Goal: Task Accomplishment & Management: Use online tool/utility

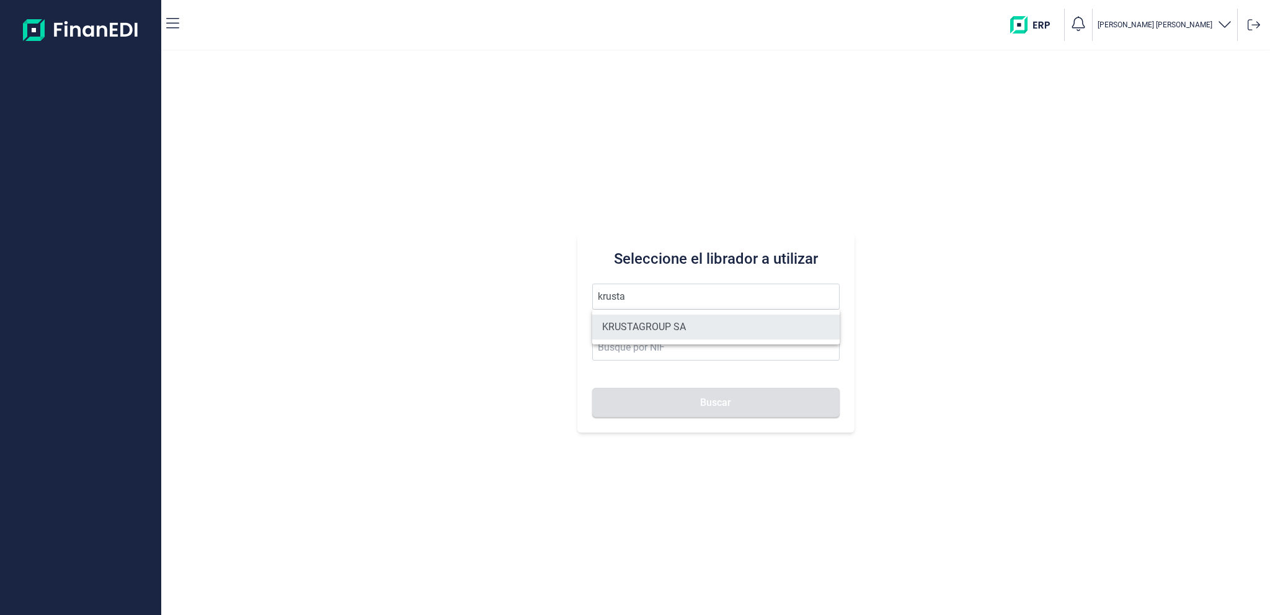
click at [669, 322] on li "KRUSTAGROUP SA" at bounding box center [715, 326] width 247 height 25
type input "KRUSTAGROUP SA"
type input "A21008560"
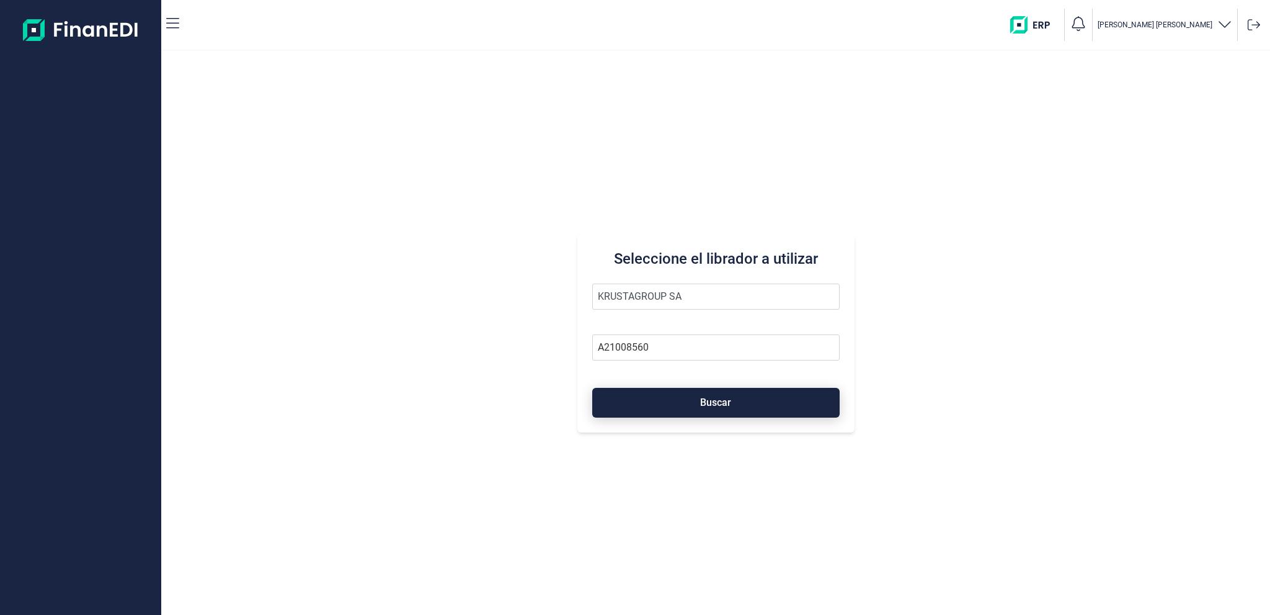
click at [681, 401] on button "Buscar" at bounding box center [715, 403] width 247 height 30
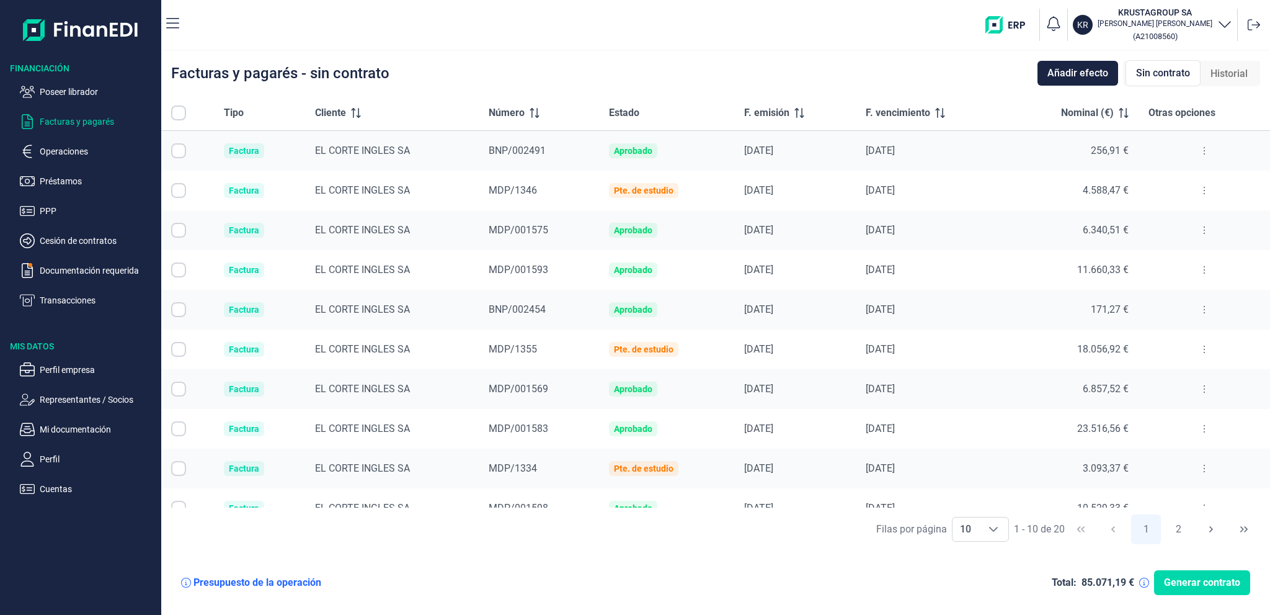
checkbox input "true"
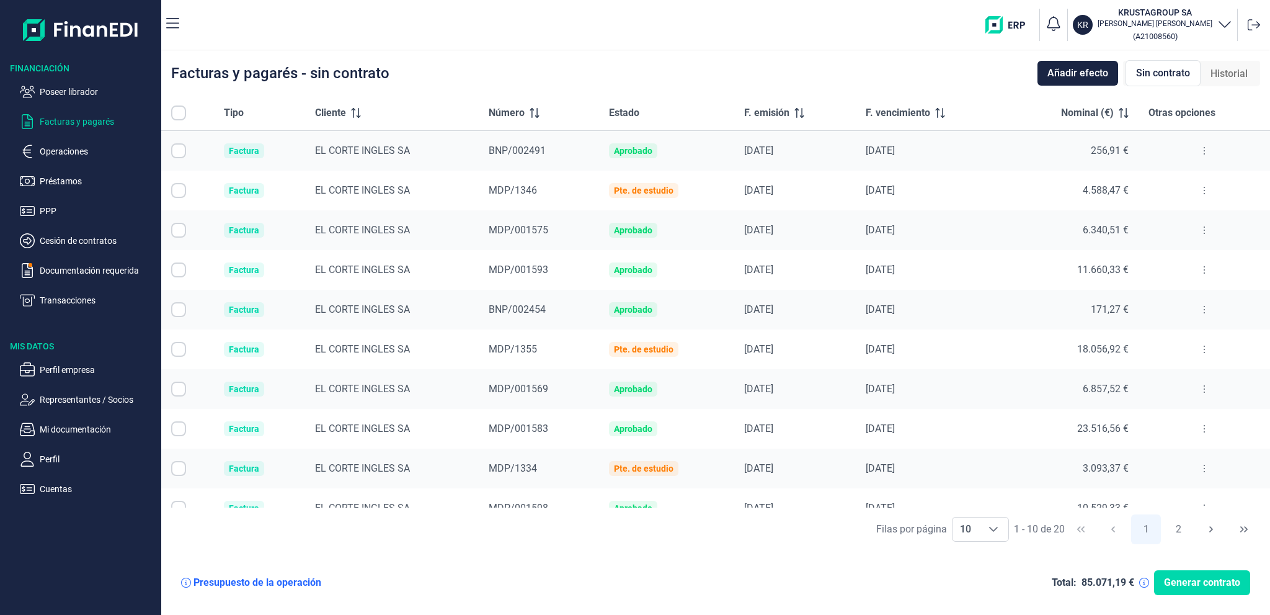
checkbox input "true"
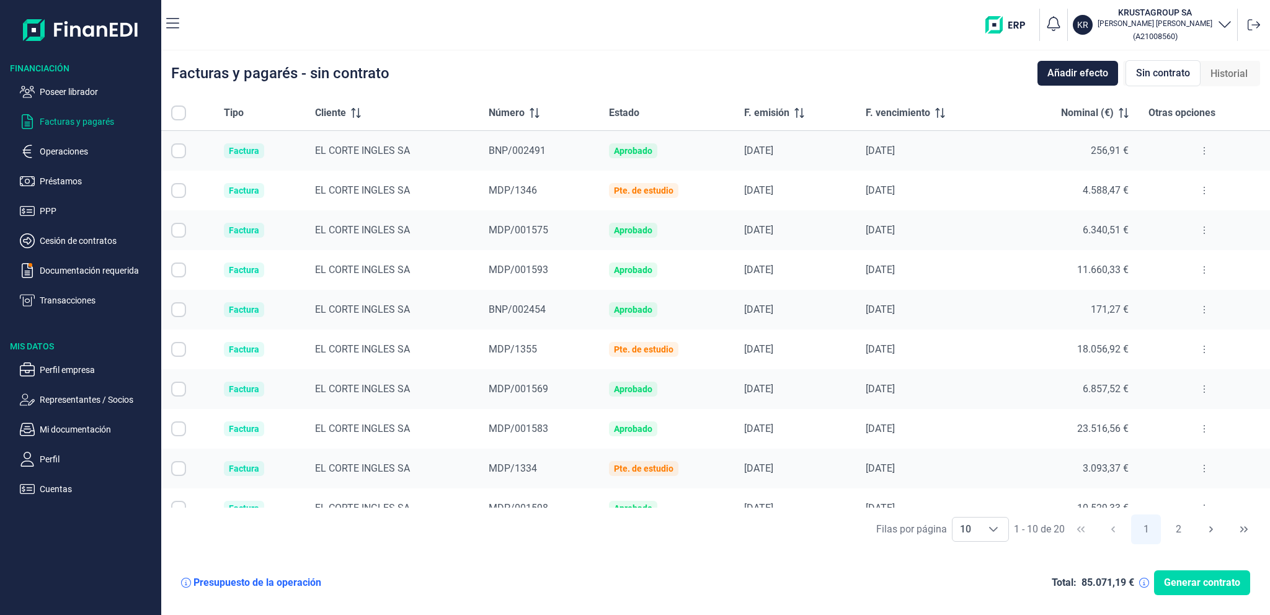
checkbox input "true"
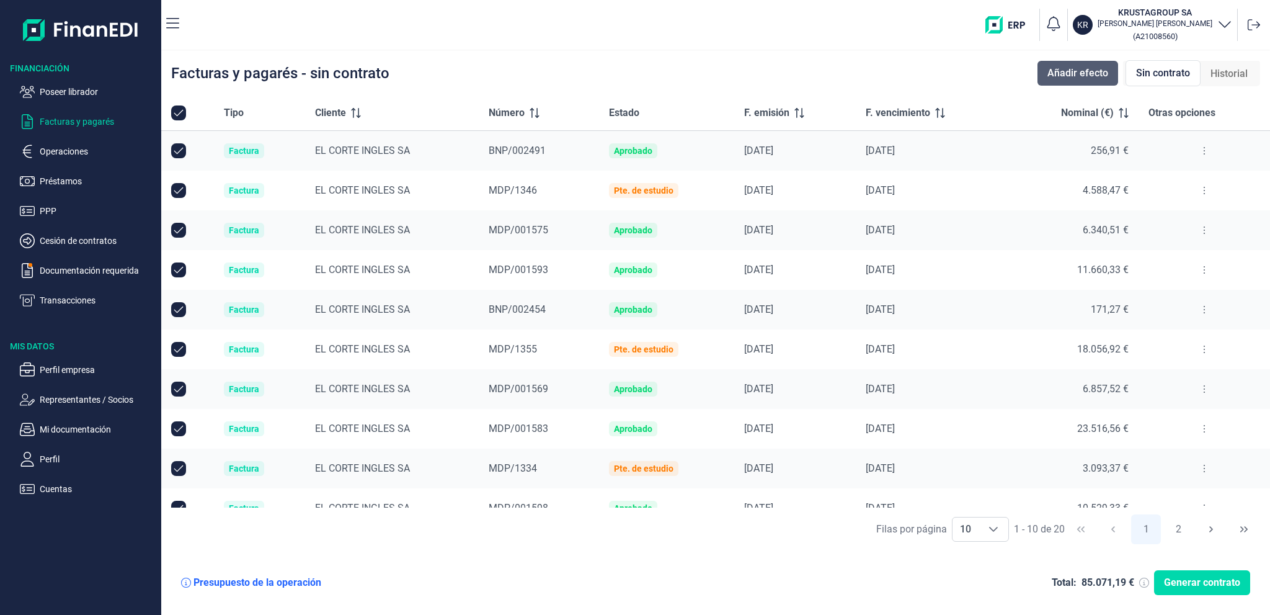
click at [1106, 76] on span "Añadir efecto" at bounding box center [1077, 73] width 61 height 15
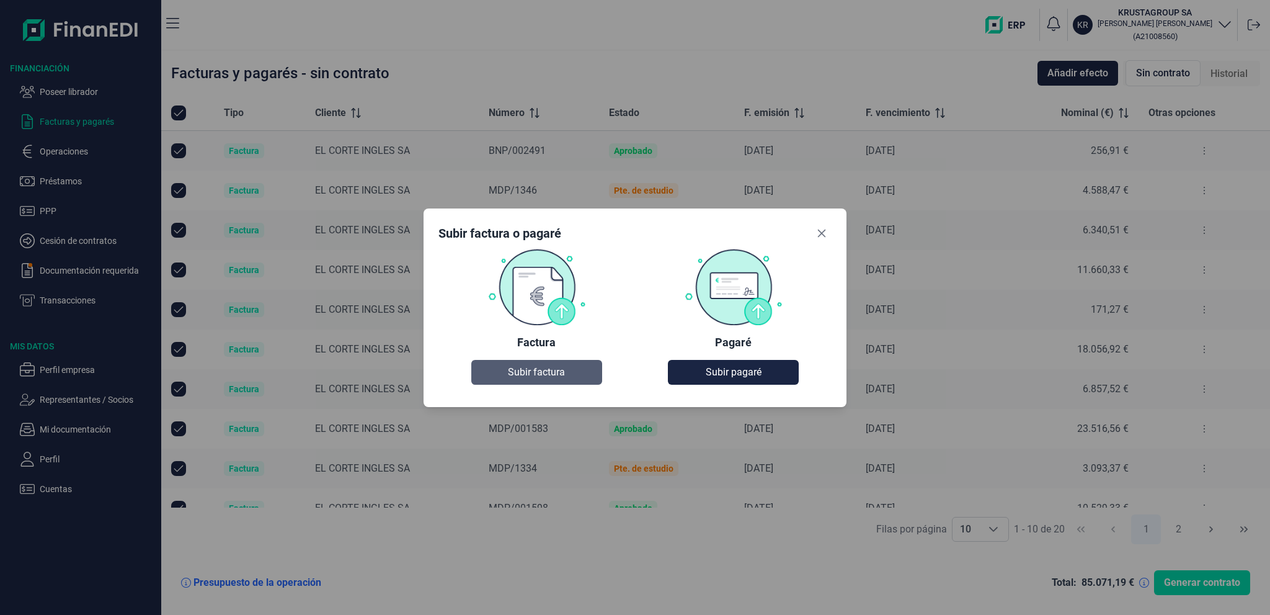
click at [558, 374] on span "Subir factura" at bounding box center [536, 372] width 57 height 15
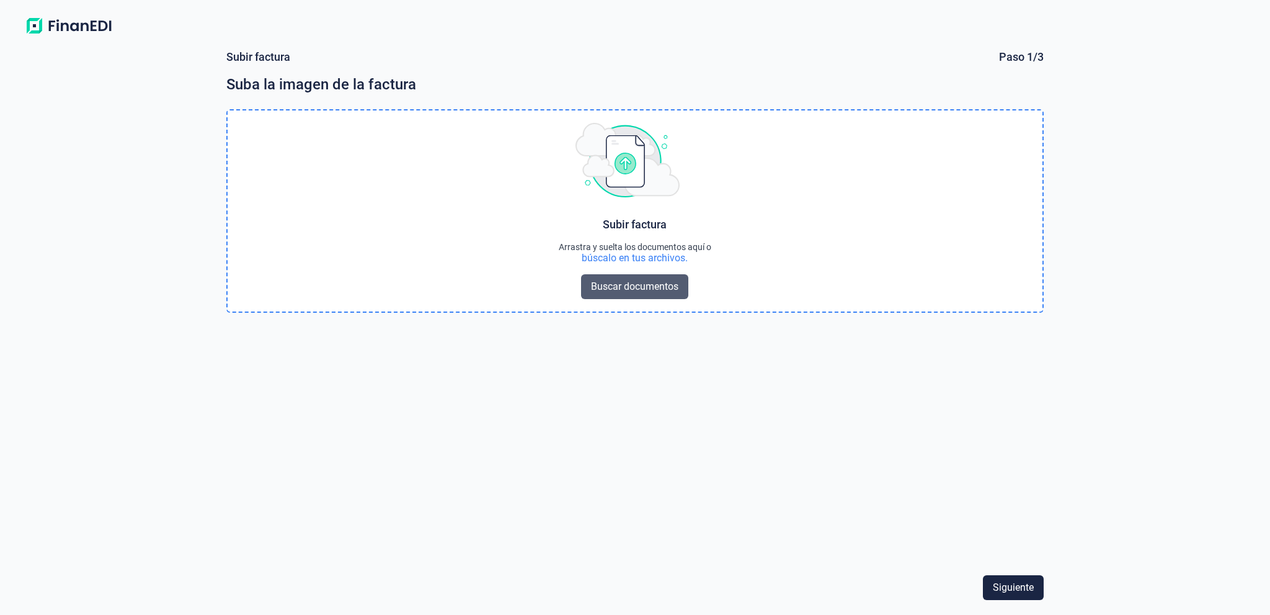
click at [588, 282] on button "Buscar documentos" at bounding box center [634, 286] width 107 height 25
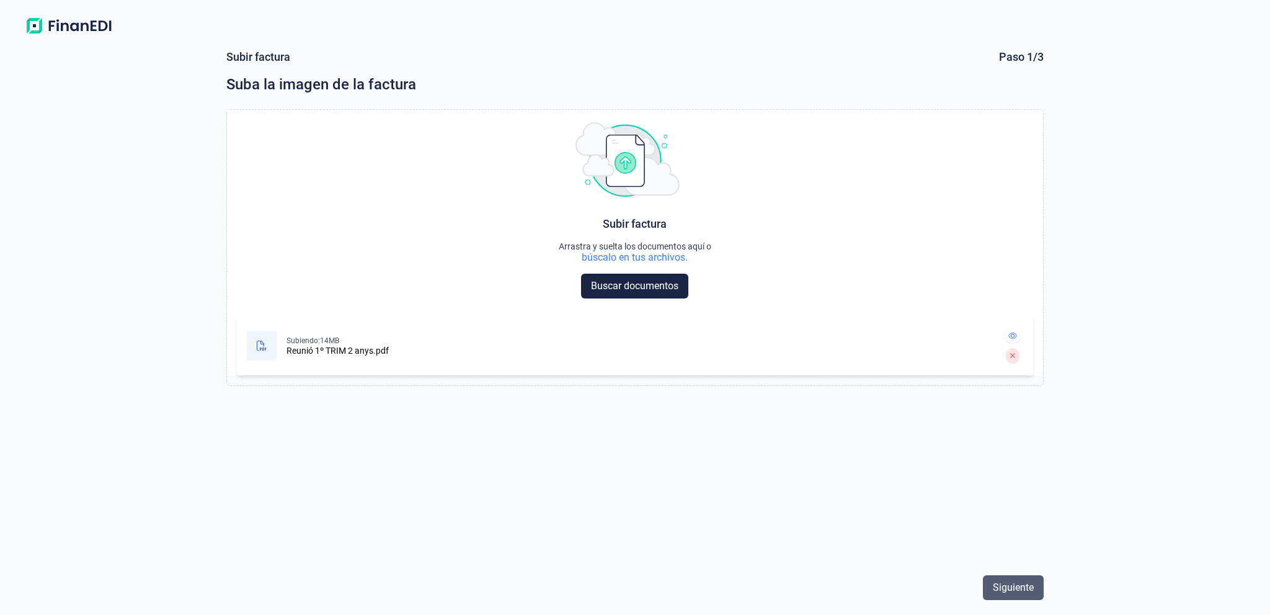
click at [1000, 587] on span "Siguiente" at bounding box center [1013, 587] width 41 height 15
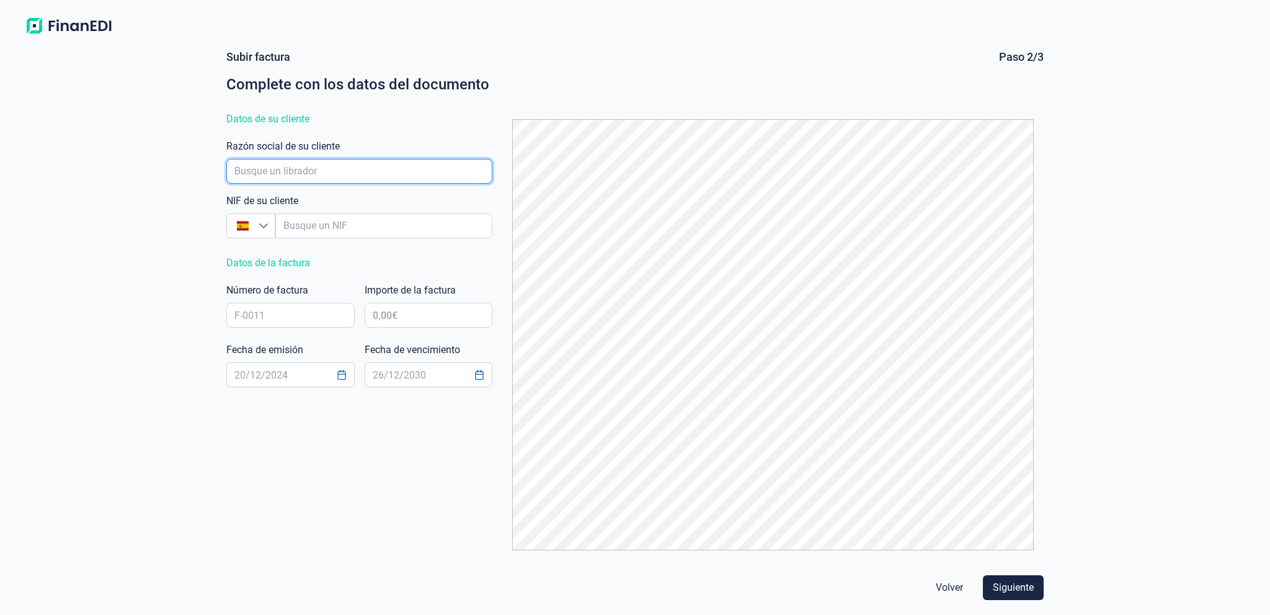
click at [242, 172] on input "empresaAutocomplete" at bounding box center [358, 171] width 265 height 25
type input "k"
